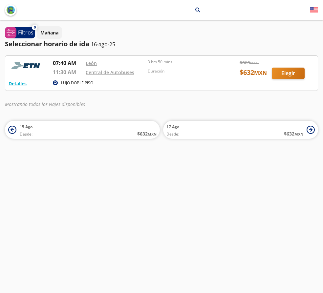
click at [284, 71] on div at bounding box center [161, 73] width 312 height 35
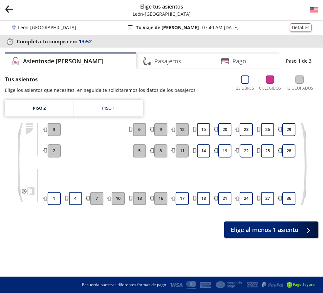
click at [8, 10] on icon "Group 9 Created with Sketch." at bounding box center [9, 9] width 8 height 8
